Goal: Task Accomplishment & Management: Manage account settings

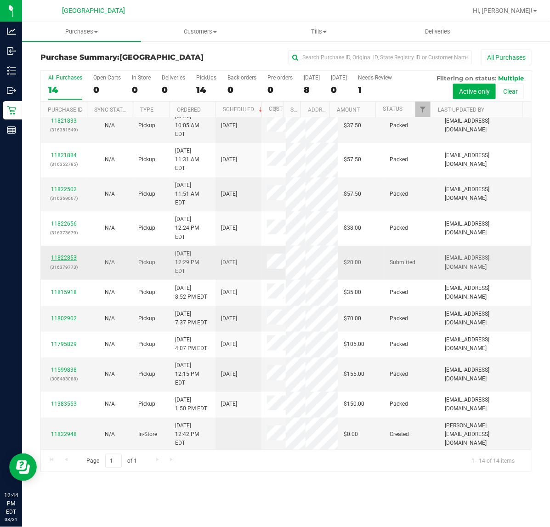
click at [69, 254] on link "11822853" at bounding box center [64, 257] width 26 height 6
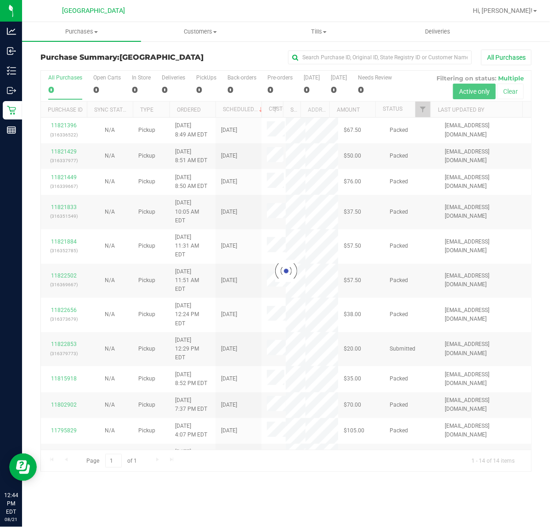
click at [420, 110] on div at bounding box center [286, 271] width 490 height 401
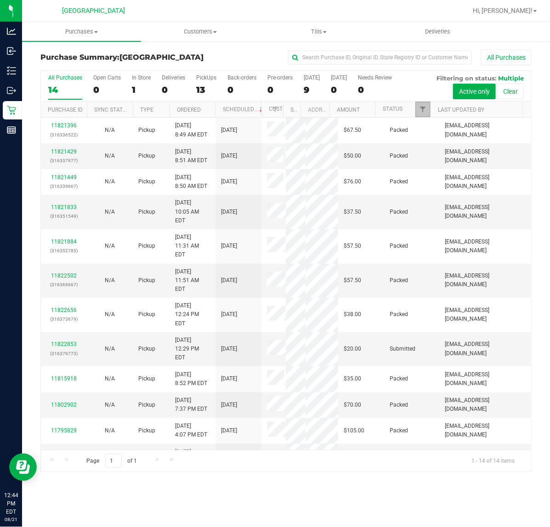
drag, startPoint x: 420, startPoint y: 110, endPoint x: 416, endPoint y: 100, distance: 11.3
click at [420, 110] on span "Filter" at bounding box center [422, 109] width 7 height 7
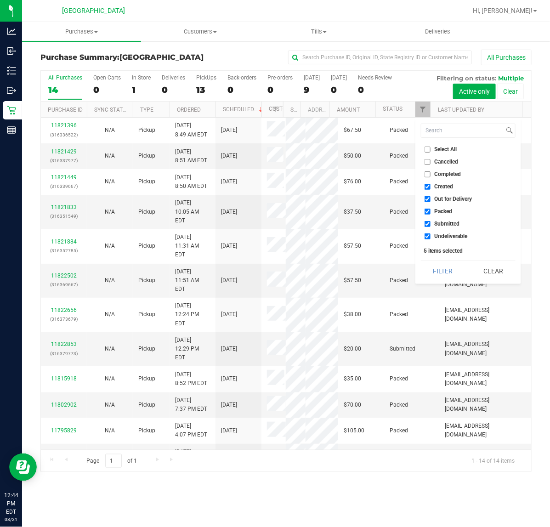
click at [448, 214] on span "Packed" at bounding box center [443, 212] width 18 height 6
click at [430, 214] on input "Packed" at bounding box center [427, 212] width 6 height 6
checkbox input "false"
click at [456, 262] on button "Filter" at bounding box center [443, 271] width 44 height 20
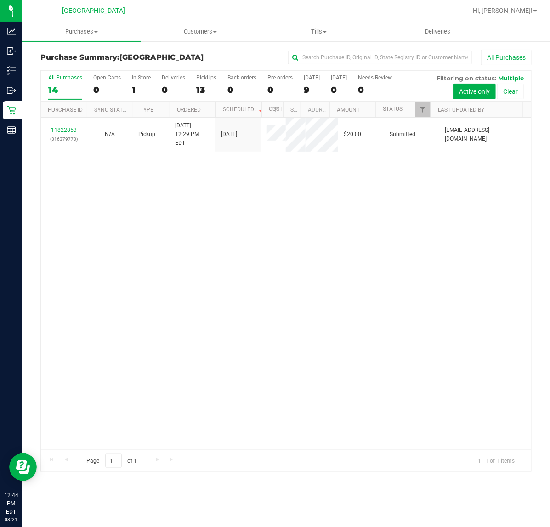
click at [387, 251] on div "11822853 (316379773) N/A Pickup 8/21/2025 12:29 PM EDT 8/21/2025 $20.00 Submitt…" at bounding box center [286, 284] width 490 height 332
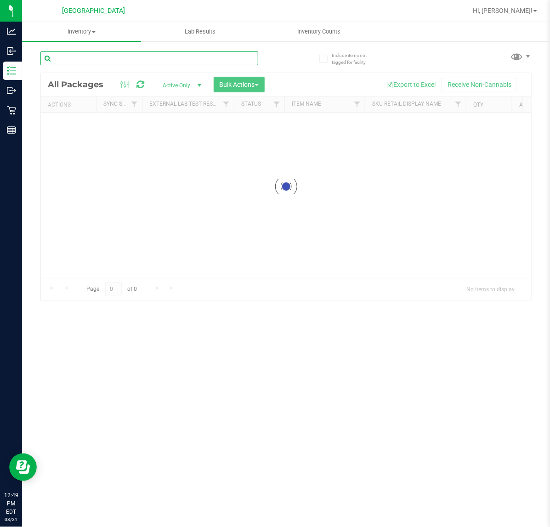
click at [143, 51] on input "text" at bounding box center [149, 58] width 218 height 14
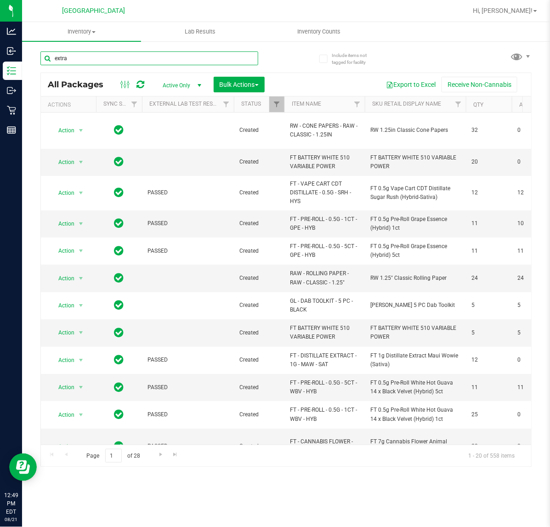
type input "extra"
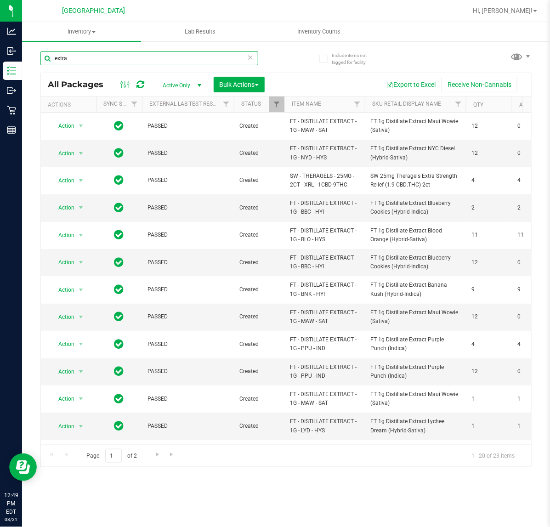
click at [102, 56] on input "extra" at bounding box center [149, 58] width 218 height 14
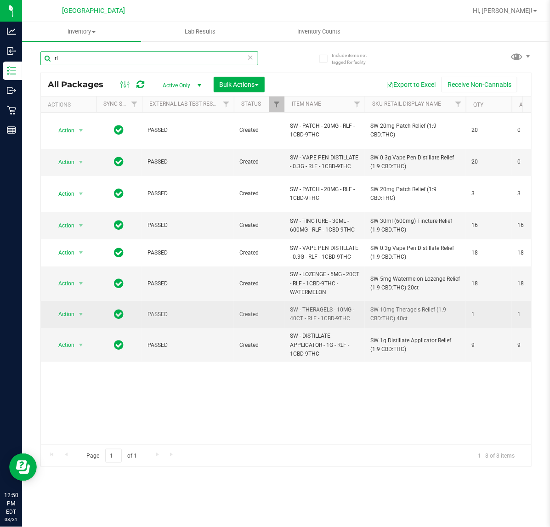
type input "r"
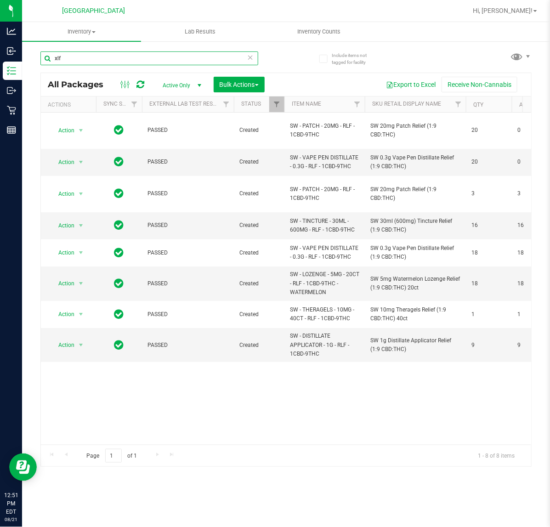
type input "xlf"
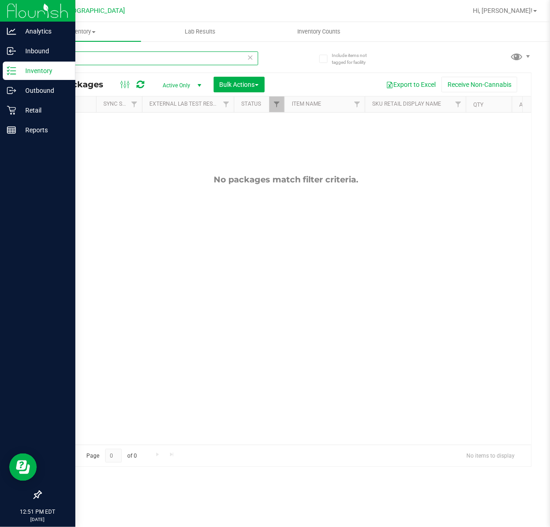
drag, startPoint x: 80, startPoint y: 59, endPoint x: 3, endPoint y: 69, distance: 77.9
click at [18, 67] on div "Analytics Inbound Inventory Outbound Retail Reports 12:51 PM EDT [DATE] 08/21 […" at bounding box center [275, 263] width 550 height 527
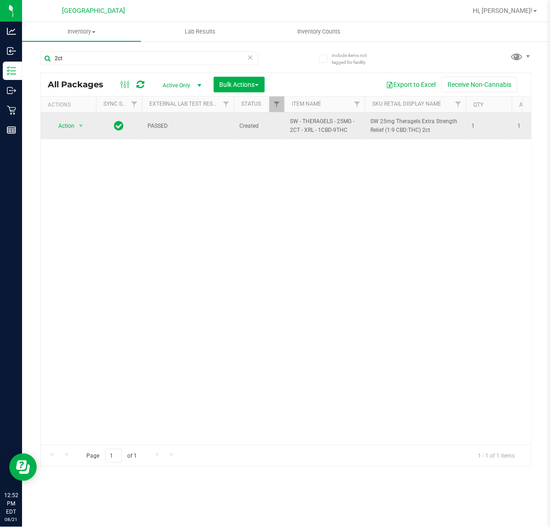
drag, startPoint x: 349, startPoint y: 133, endPoint x: 283, endPoint y: 125, distance: 66.1
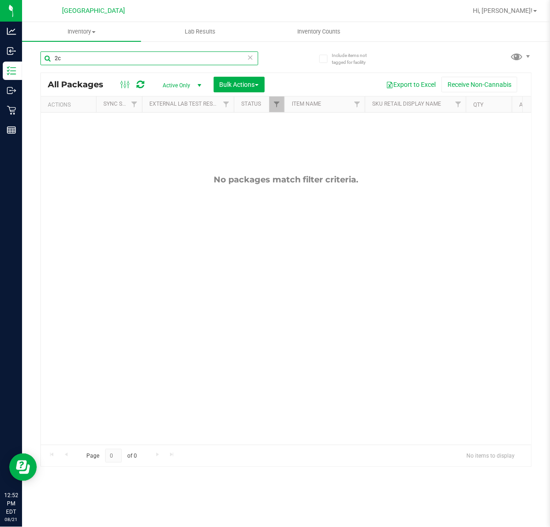
type input "2"
type input "XRL"
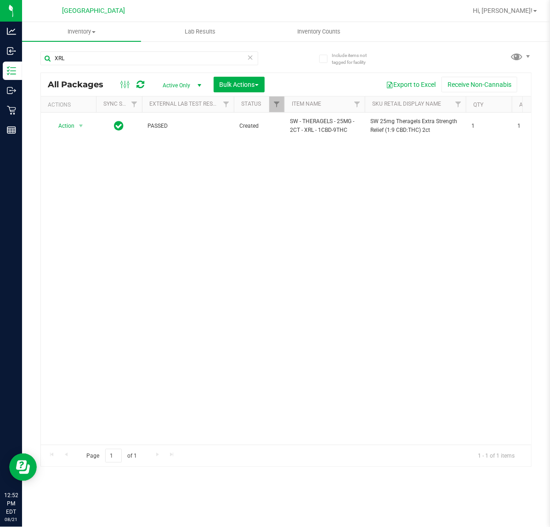
click at [313, 160] on div "Action Action Adjust qty Create package Edit attributes Global inventory Locate…" at bounding box center [286, 279] width 490 height 332
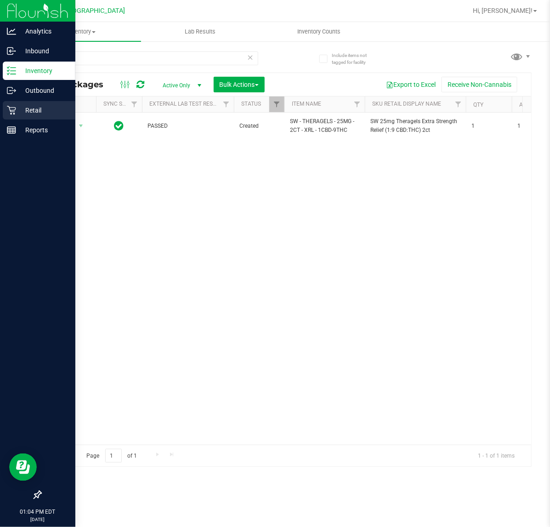
click at [14, 110] on icon at bounding box center [11, 110] width 9 height 9
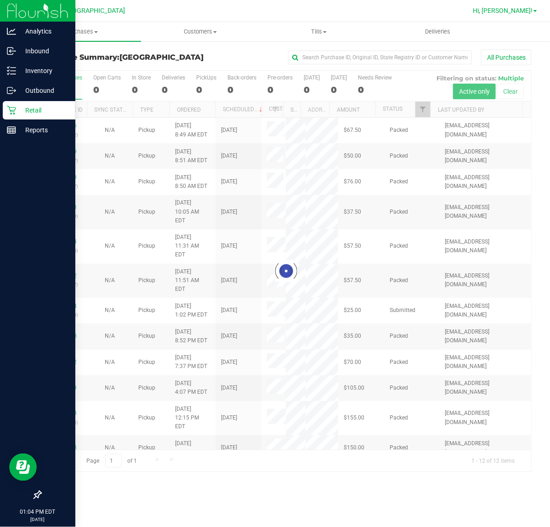
click at [517, 7] on span "Hi, [PERSON_NAME]!" at bounding box center [503, 10] width 60 height 7
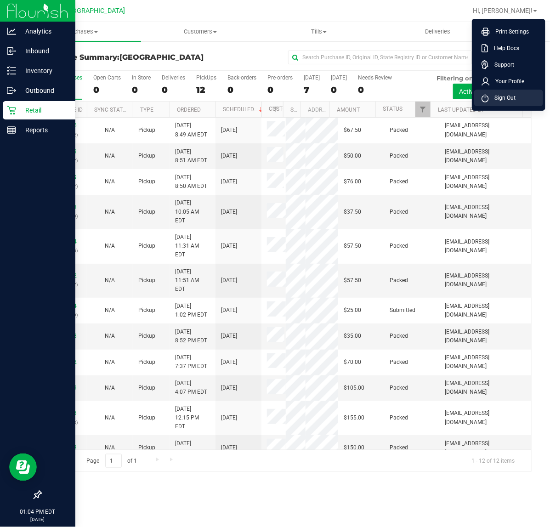
click at [501, 103] on li "Sign Out" at bounding box center [508, 98] width 69 height 17
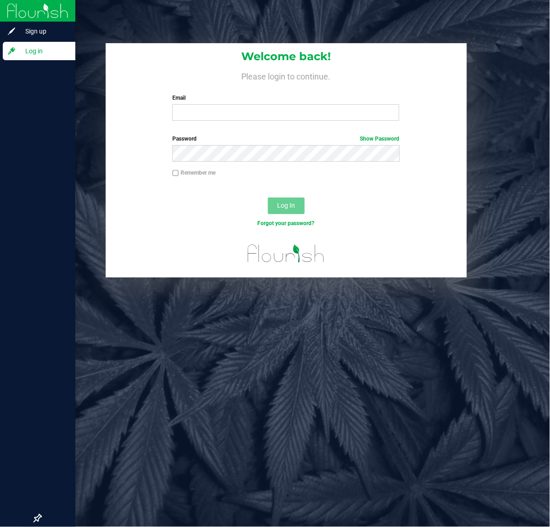
drag, startPoint x: 287, startPoint y: 125, endPoint x: 286, endPoint y: 116, distance: 9.3
click at [287, 125] on div "Welcome back! Please login to continue. Email Required Please format your email…" at bounding box center [286, 85] width 361 height 85
click at [286, 116] on input "Email" at bounding box center [285, 112] width 227 height 17
type input "[EMAIL_ADDRESS][DOMAIN_NAME]"
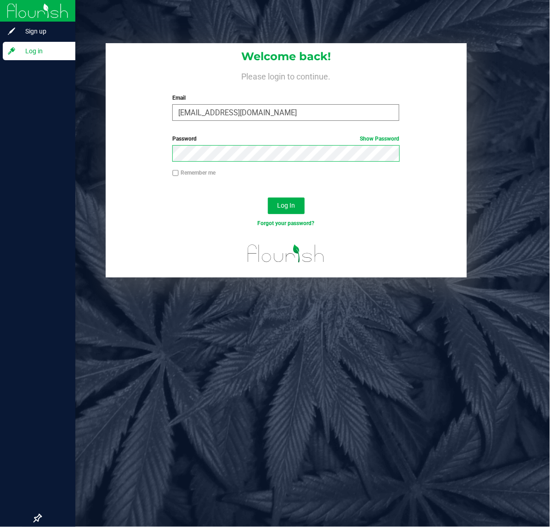
click at [268, 197] on button "Log In" at bounding box center [286, 205] width 37 height 17
